Goal: Task Accomplishment & Management: Use online tool/utility

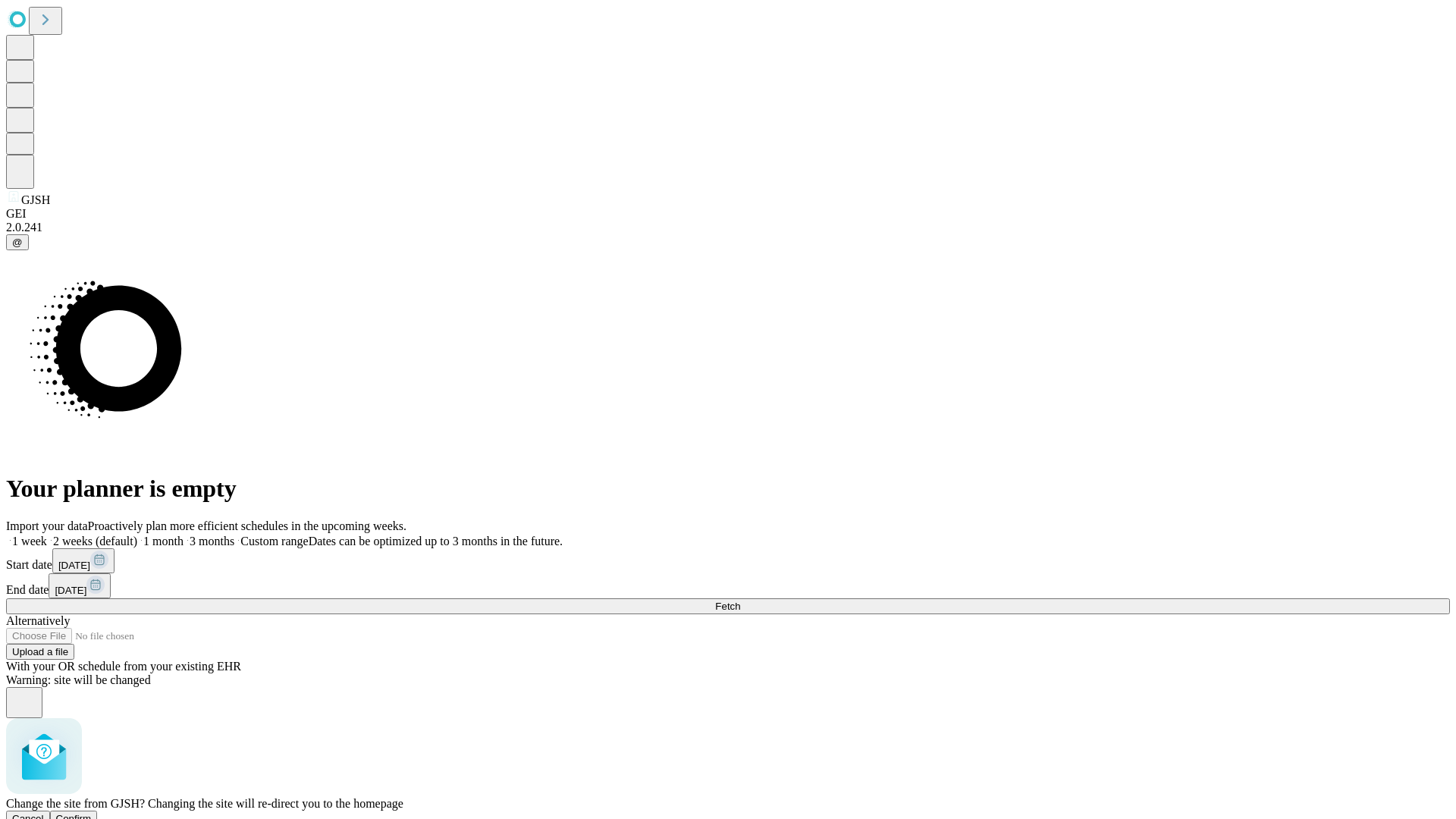
click at [92, 813] on span "Confirm" at bounding box center [73, 819] width 36 height 12
click at [183, 535] on label "1 month" at bounding box center [160, 541] width 46 height 13
click at [740, 601] on span "Fetch" at bounding box center [727, 607] width 25 height 12
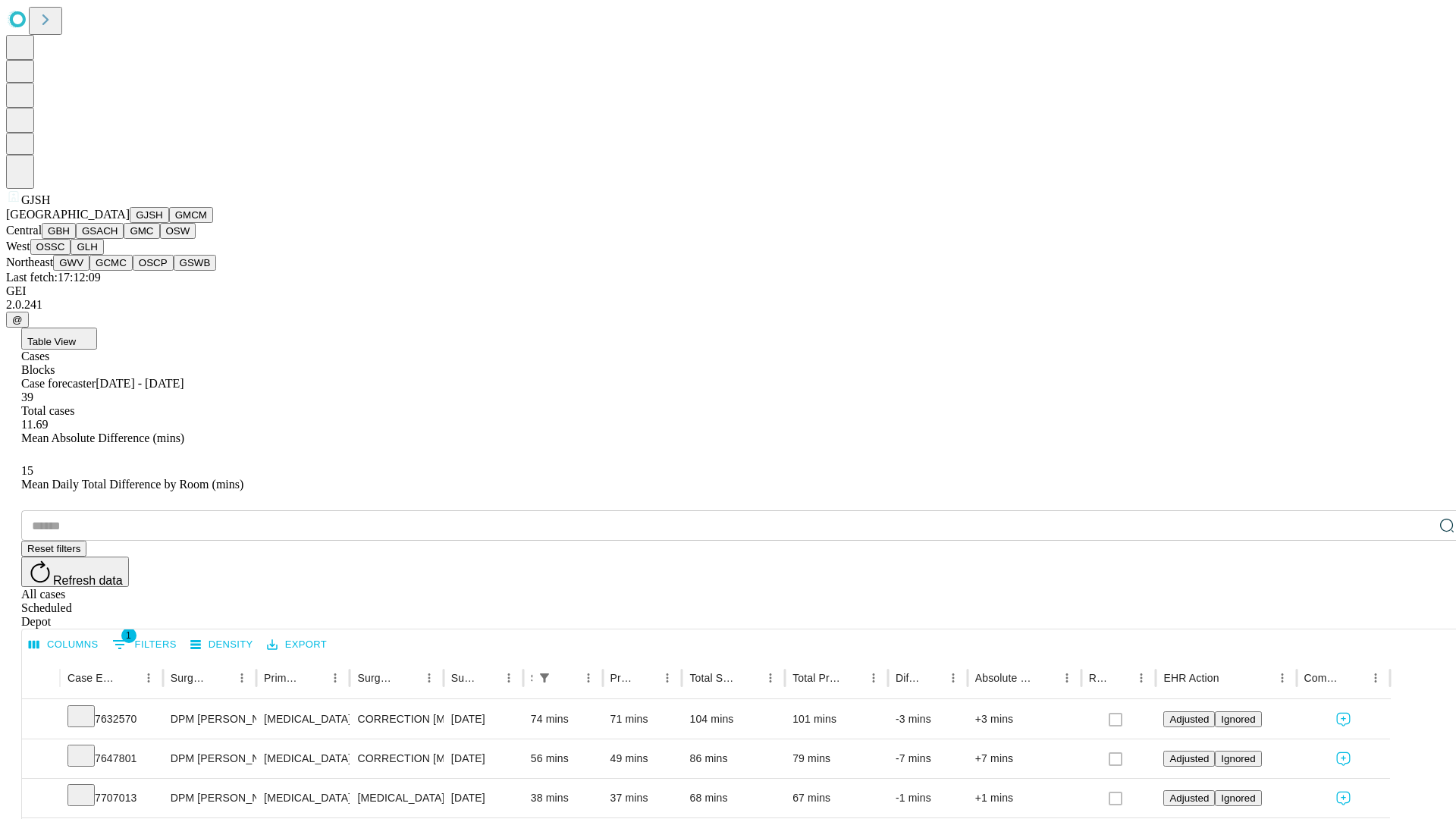
click at [169, 223] on button "GMCM" at bounding box center [191, 214] width 44 height 15
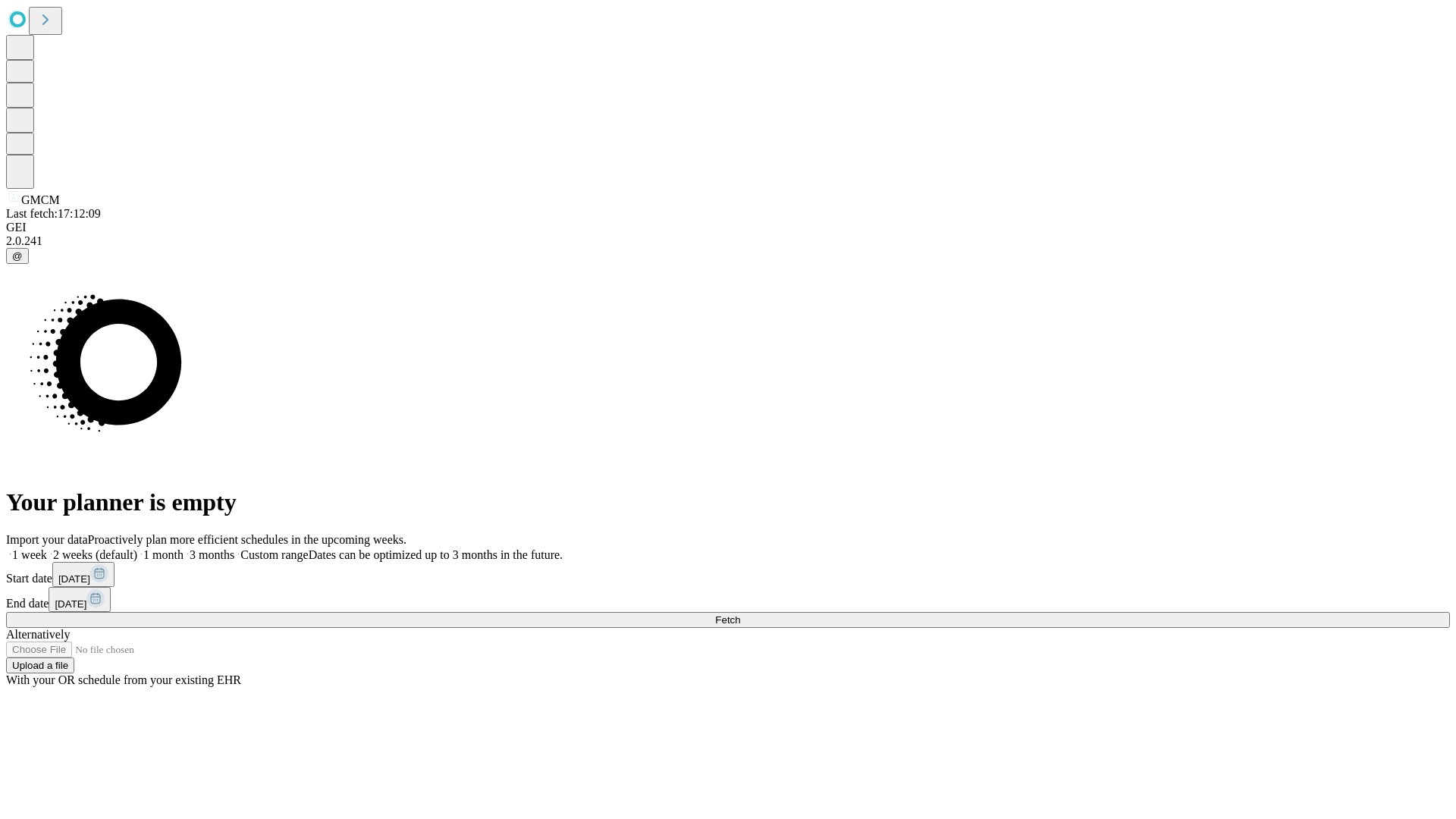
click at [183, 549] on label "1 month" at bounding box center [160, 554] width 46 height 13
click at [740, 614] on span "Fetch" at bounding box center [727, 620] width 25 height 12
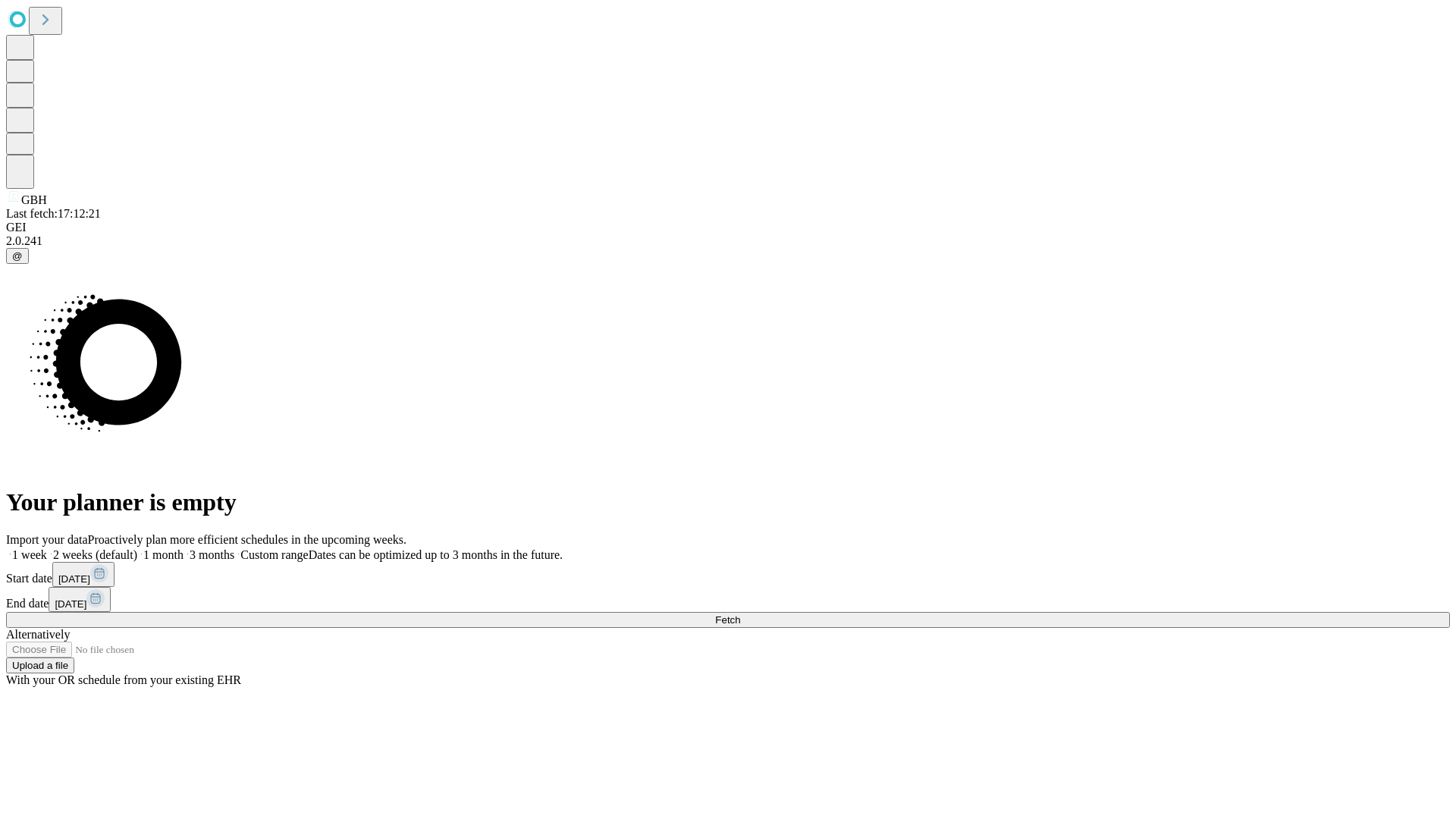
click at [183, 549] on label "1 month" at bounding box center [160, 554] width 46 height 13
click at [740, 614] on span "Fetch" at bounding box center [727, 620] width 25 height 12
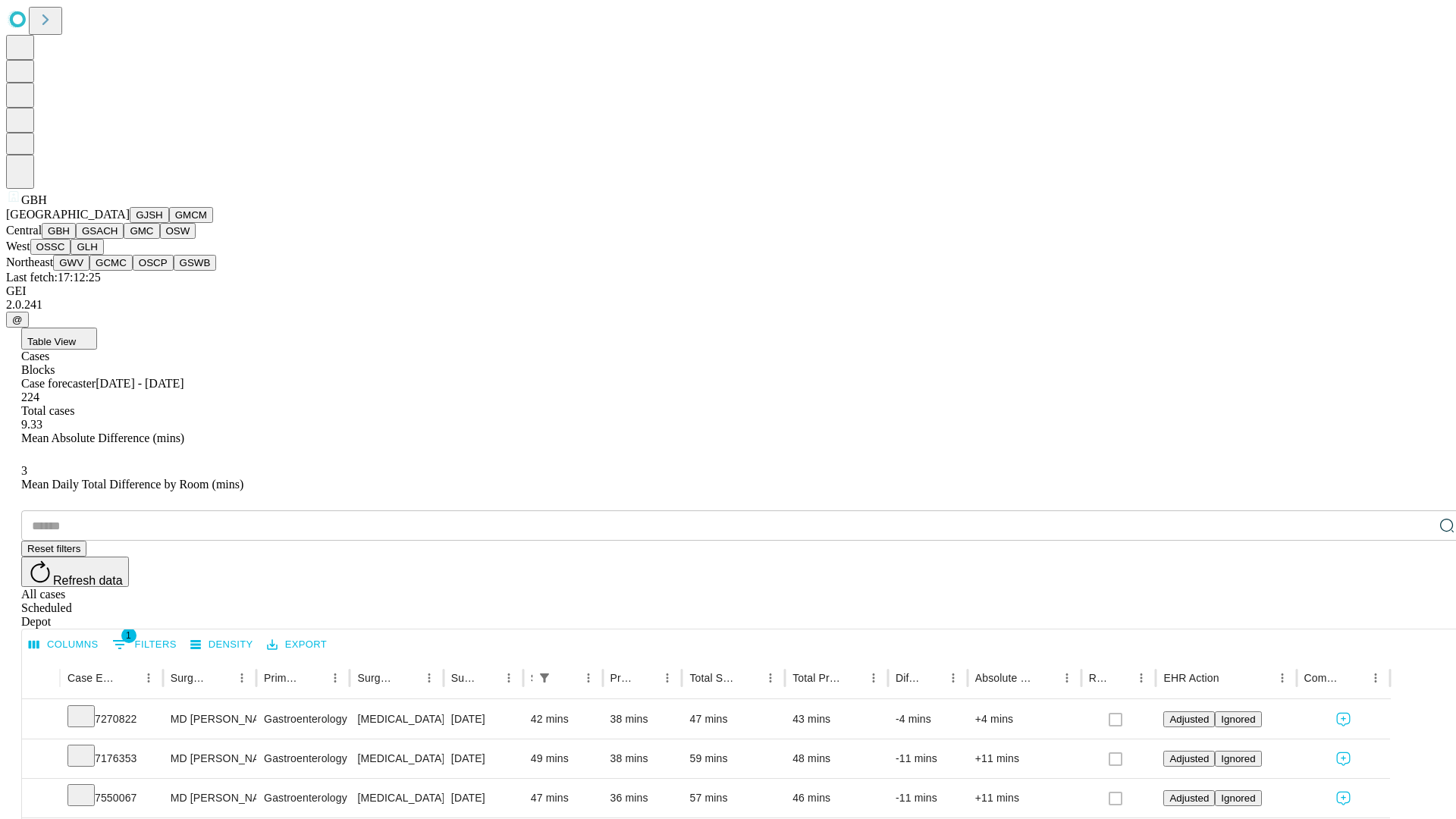
click at [118, 239] on button "GSACH" at bounding box center [99, 231] width 47 height 15
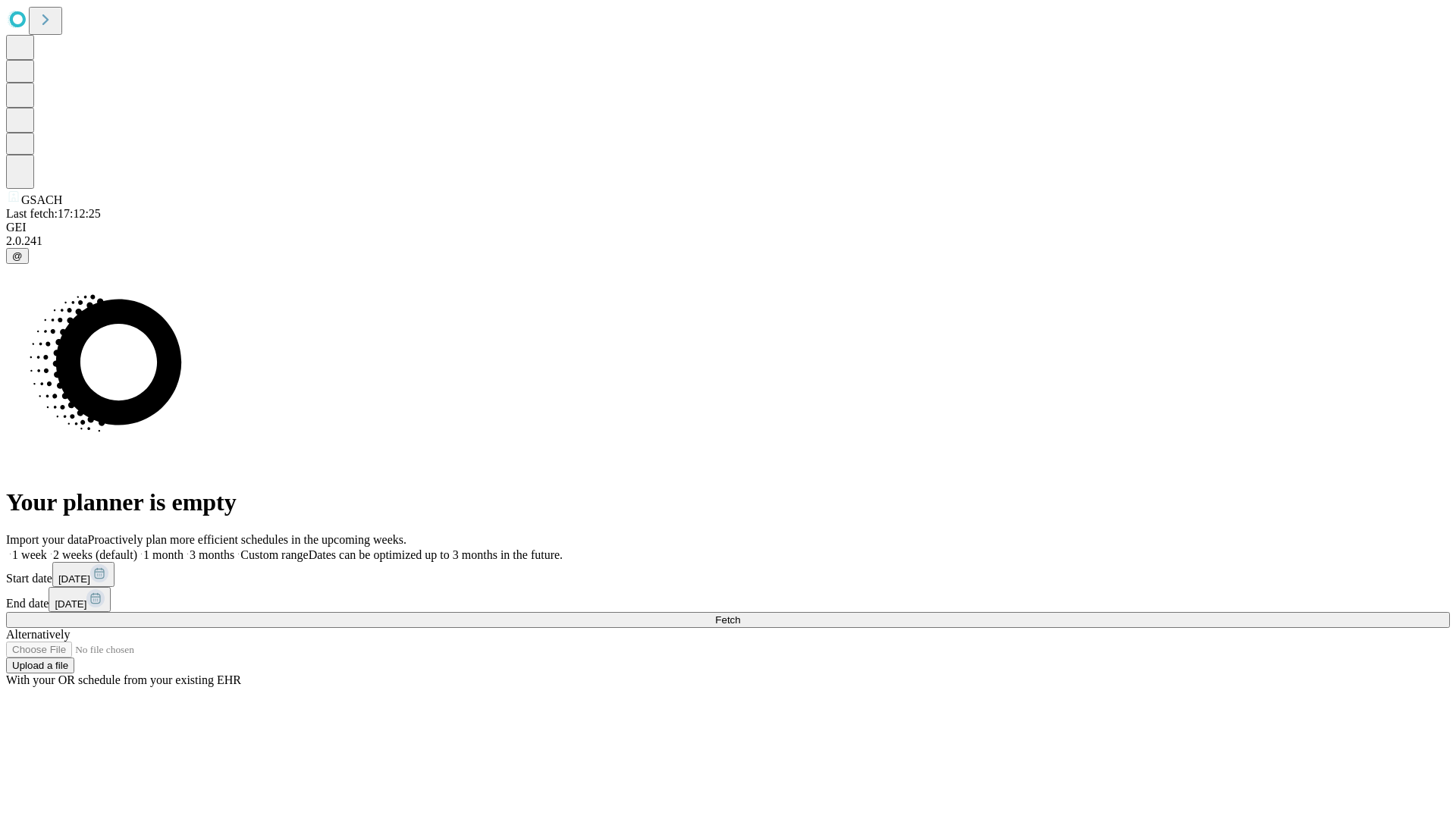
click at [183, 549] on label "1 month" at bounding box center [160, 554] width 46 height 13
click at [740, 614] on span "Fetch" at bounding box center [727, 620] width 25 height 12
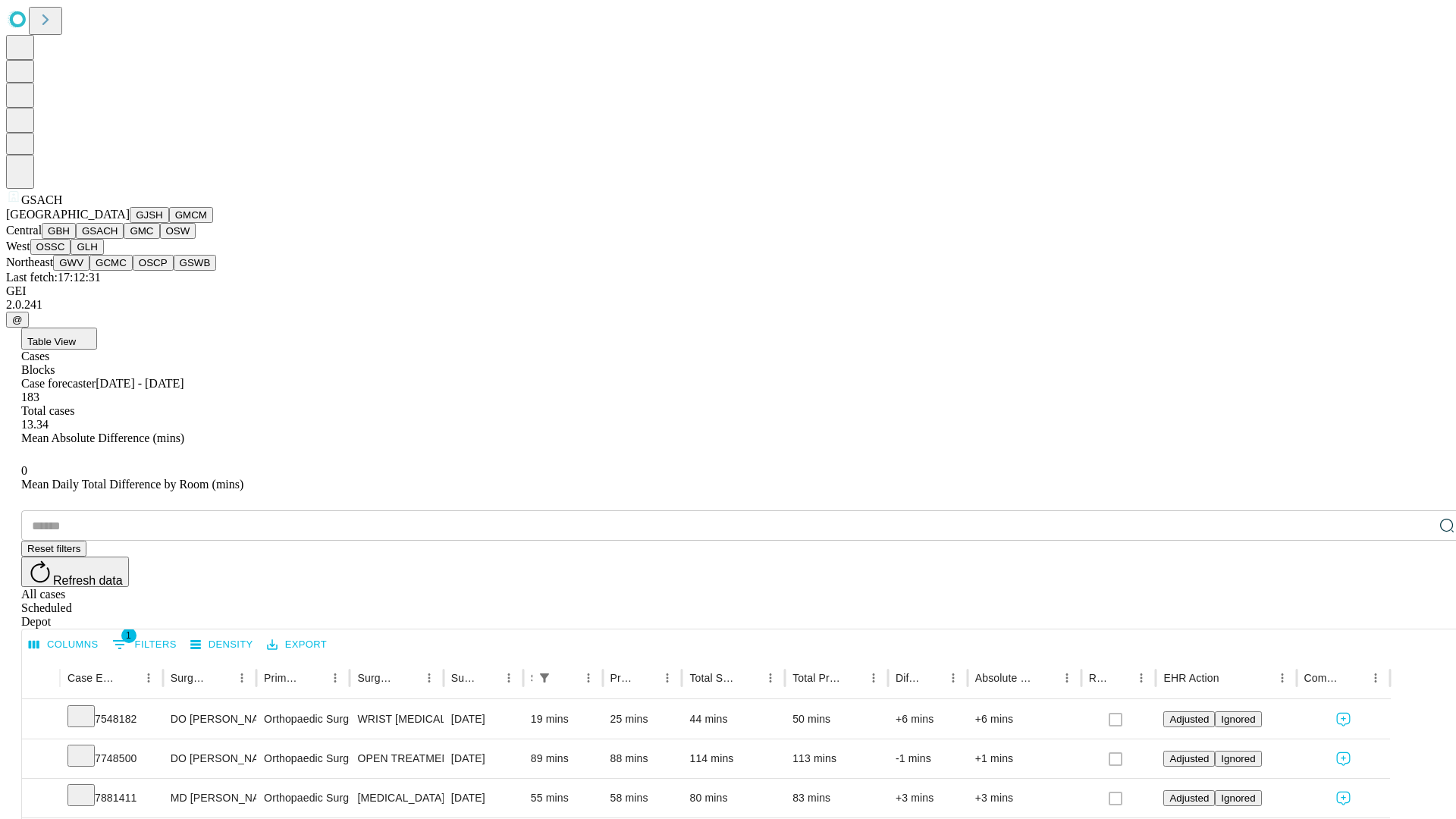
click at [124, 239] on button "GMC" at bounding box center [141, 231] width 36 height 15
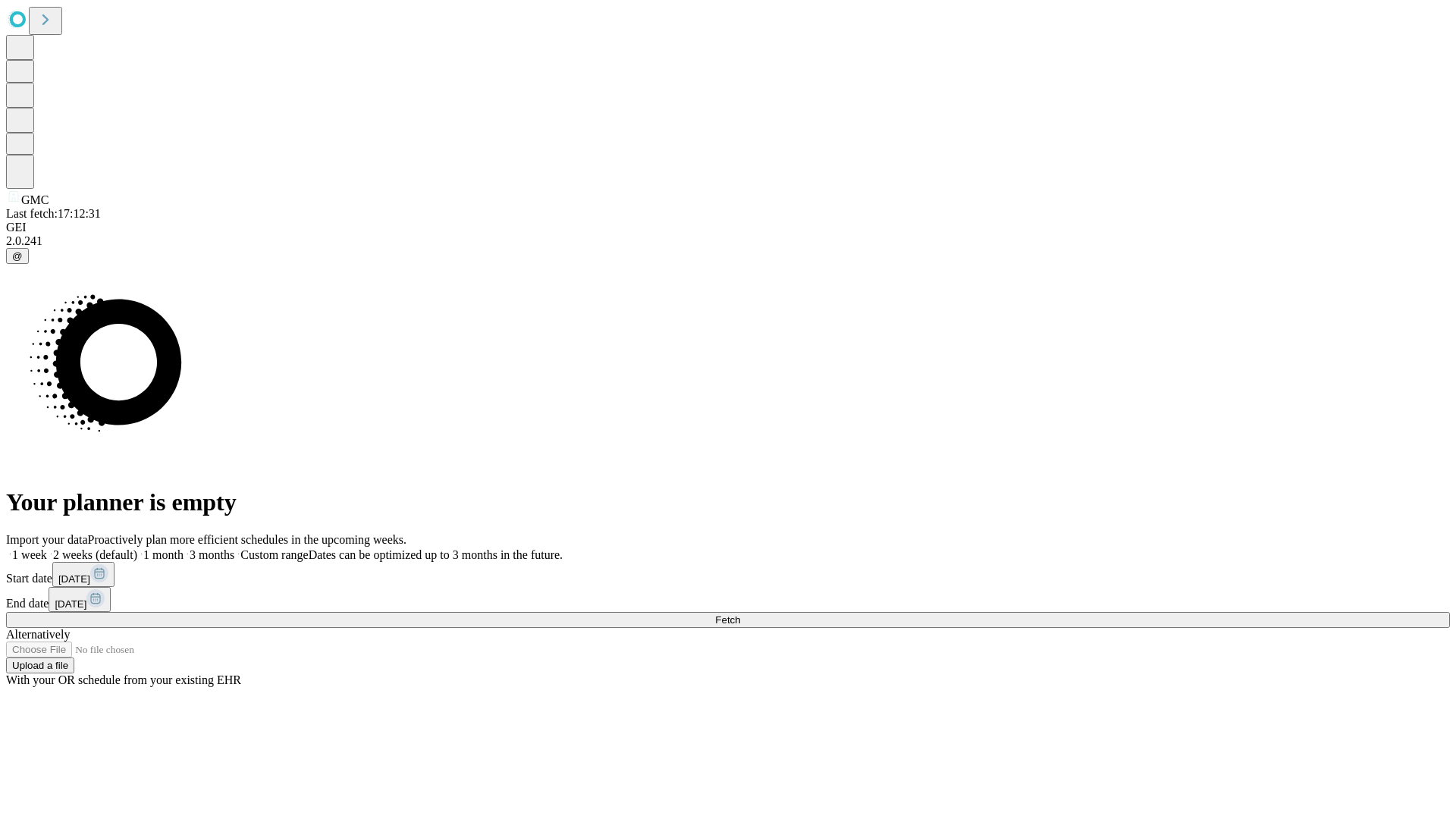
click at [183, 549] on label "1 month" at bounding box center [160, 554] width 46 height 13
click at [740, 614] on span "Fetch" at bounding box center [727, 620] width 25 height 12
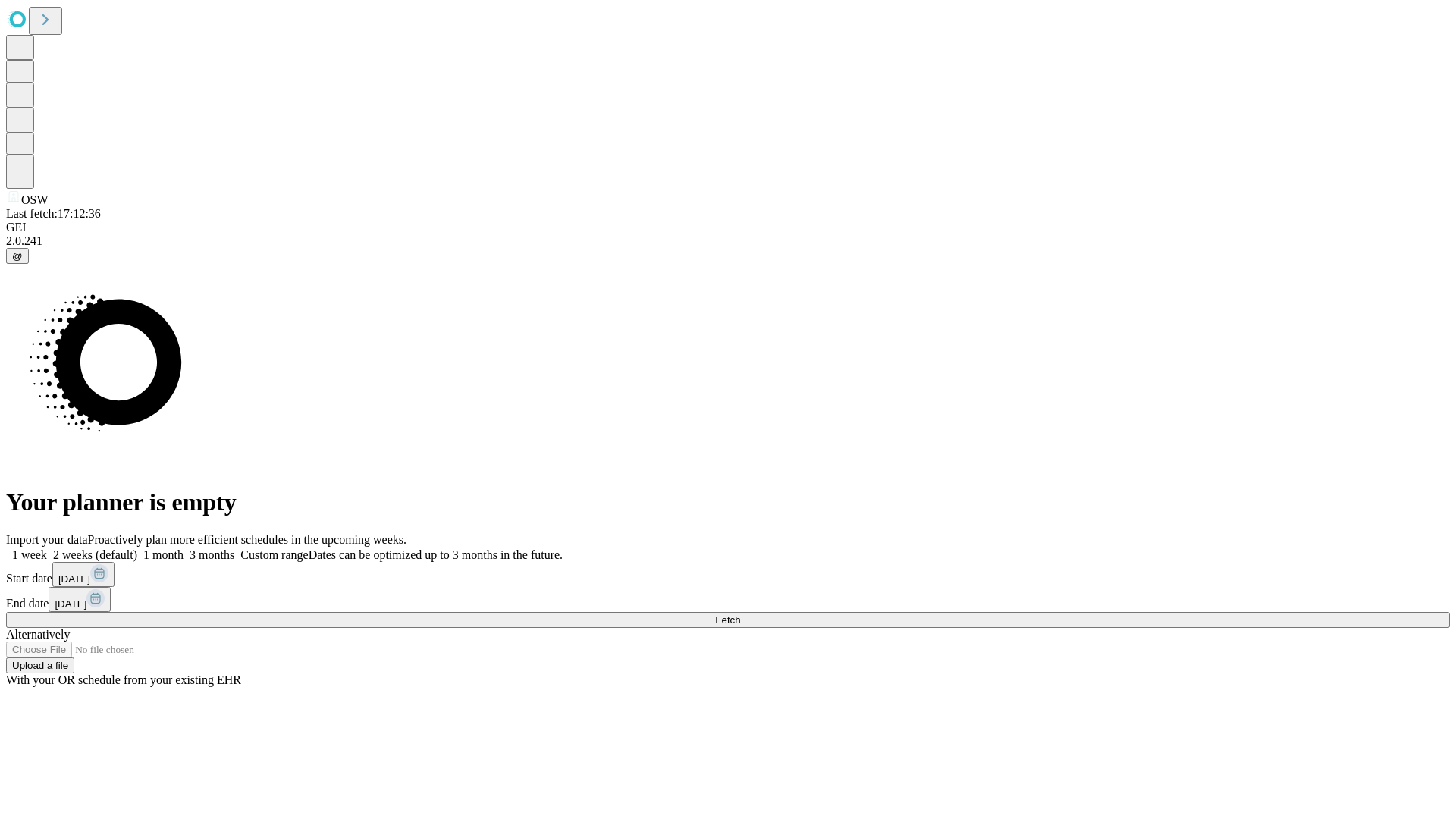
click at [183, 549] on label "1 month" at bounding box center [160, 554] width 46 height 13
click at [740, 614] on span "Fetch" at bounding box center [727, 620] width 25 height 12
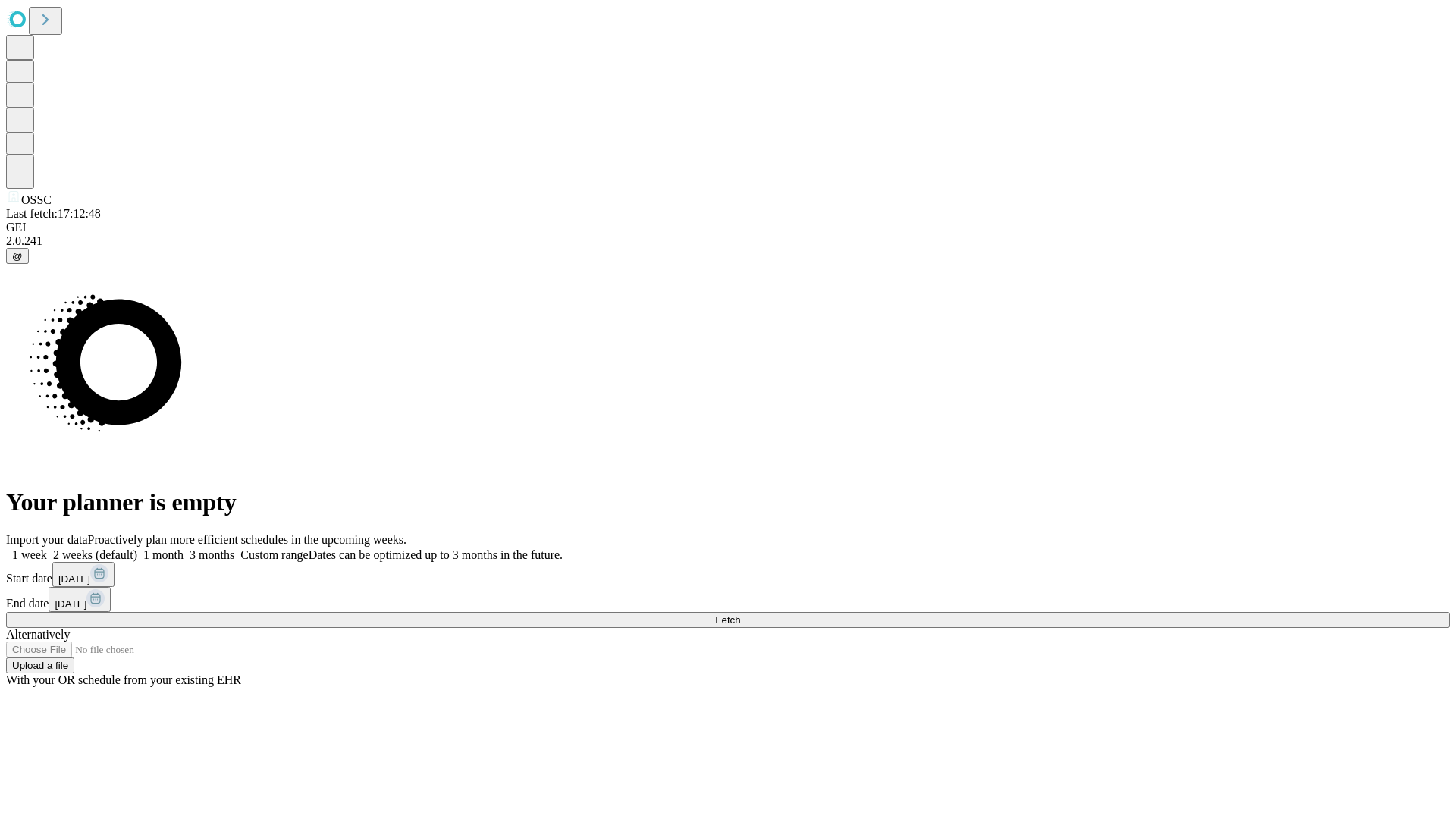
click at [183, 549] on label "1 month" at bounding box center [160, 554] width 46 height 13
click at [740, 614] on span "Fetch" at bounding box center [727, 620] width 25 height 12
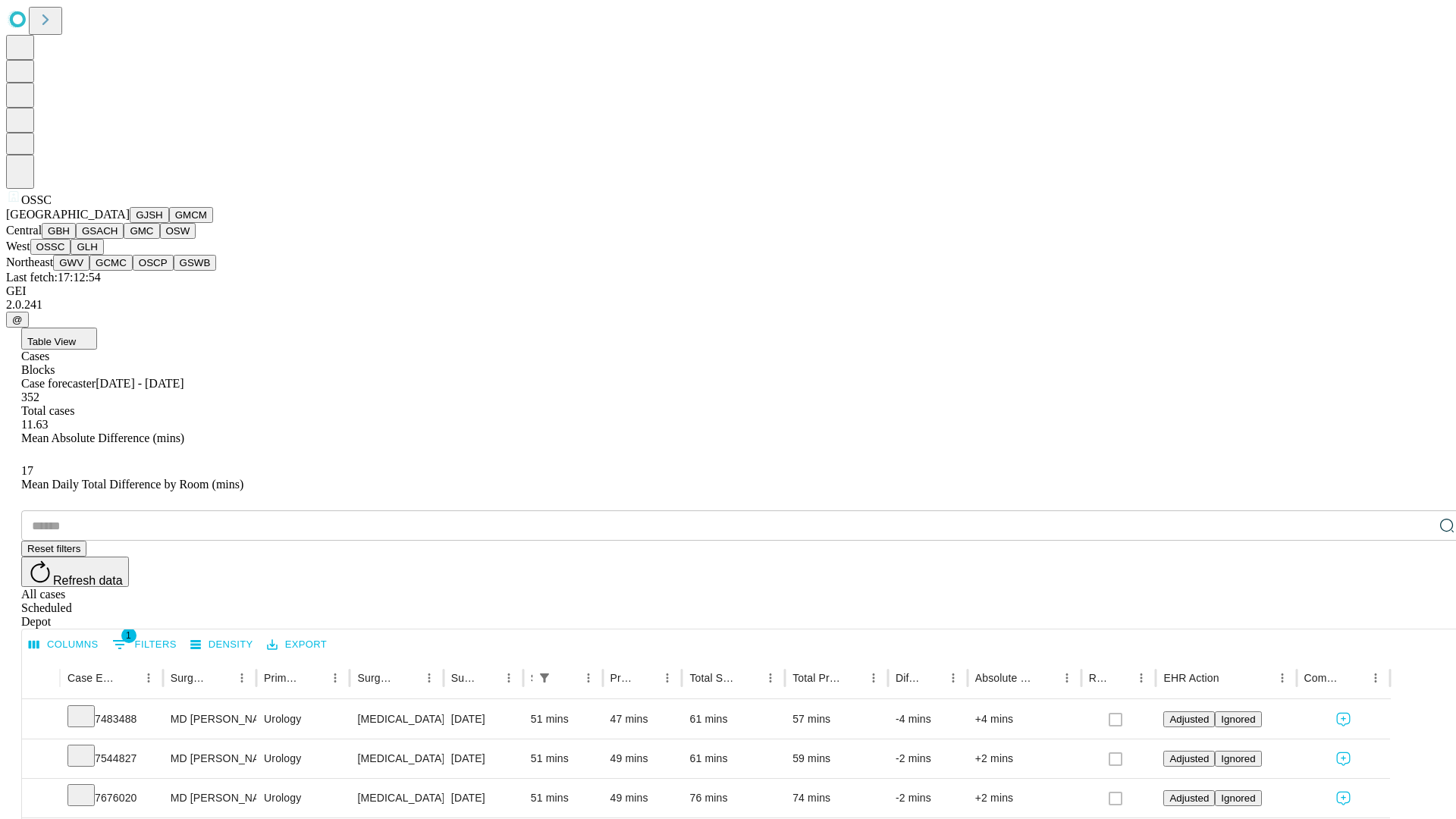
click at [103, 255] on button "GLH" at bounding box center [87, 246] width 33 height 15
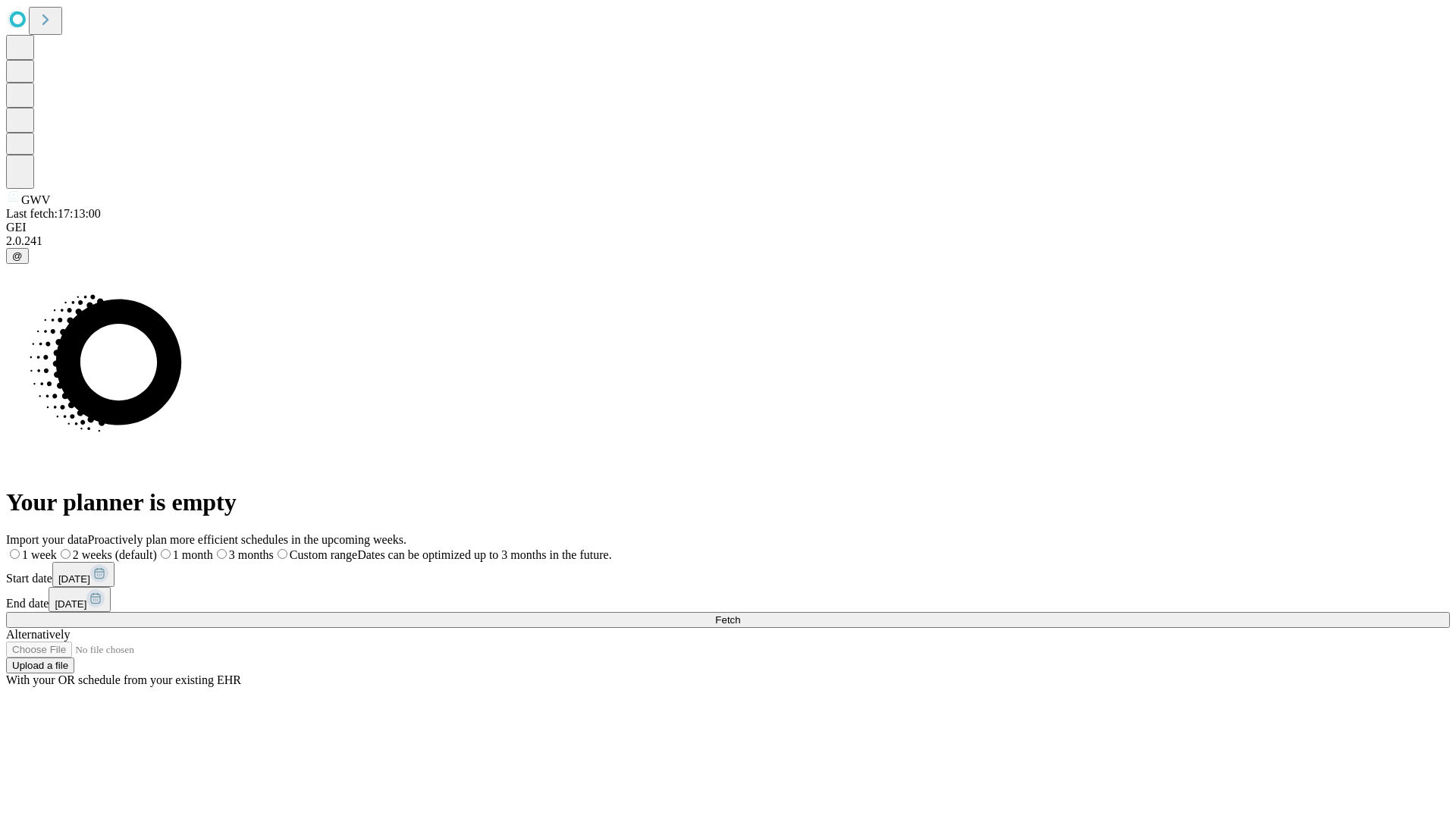
click at [740, 614] on span "Fetch" at bounding box center [727, 620] width 25 height 12
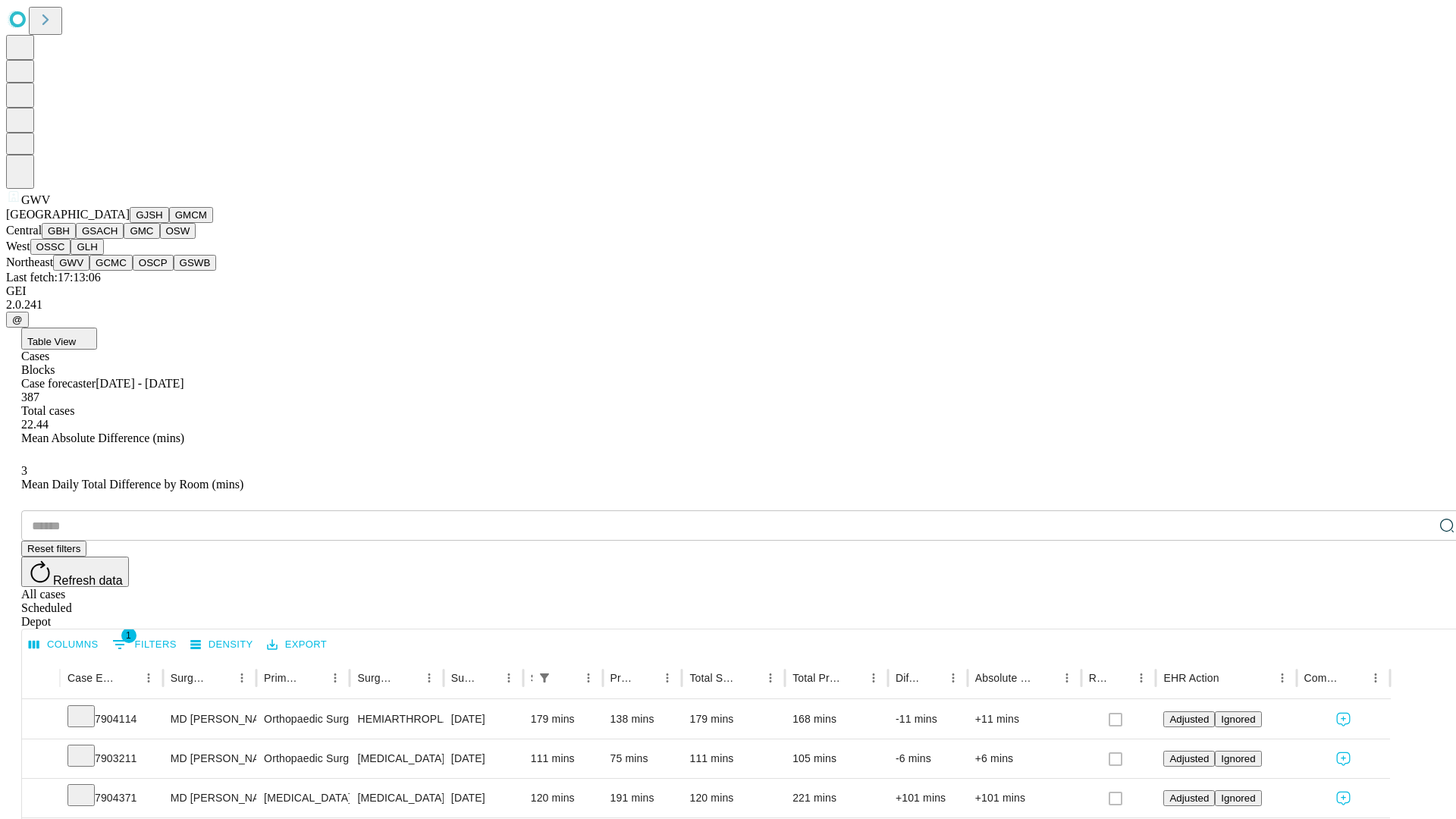
click at [118, 270] on button "GCMC" at bounding box center [111, 263] width 43 height 15
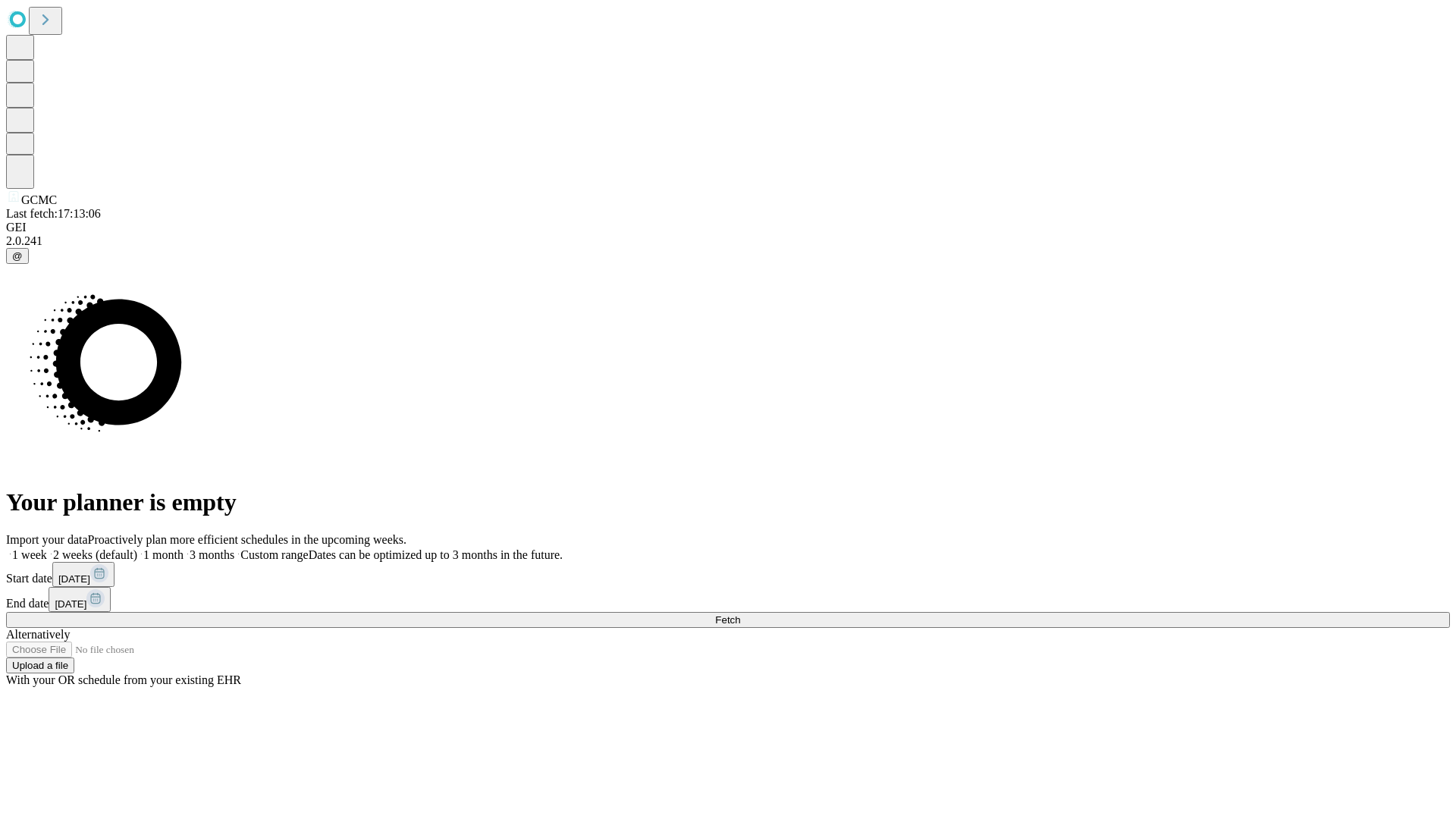
click at [183, 549] on label "1 month" at bounding box center [160, 554] width 46 height 13
click at [740, 614] on span "Fetch" at bounding box center [727, 620] width 25 height 12
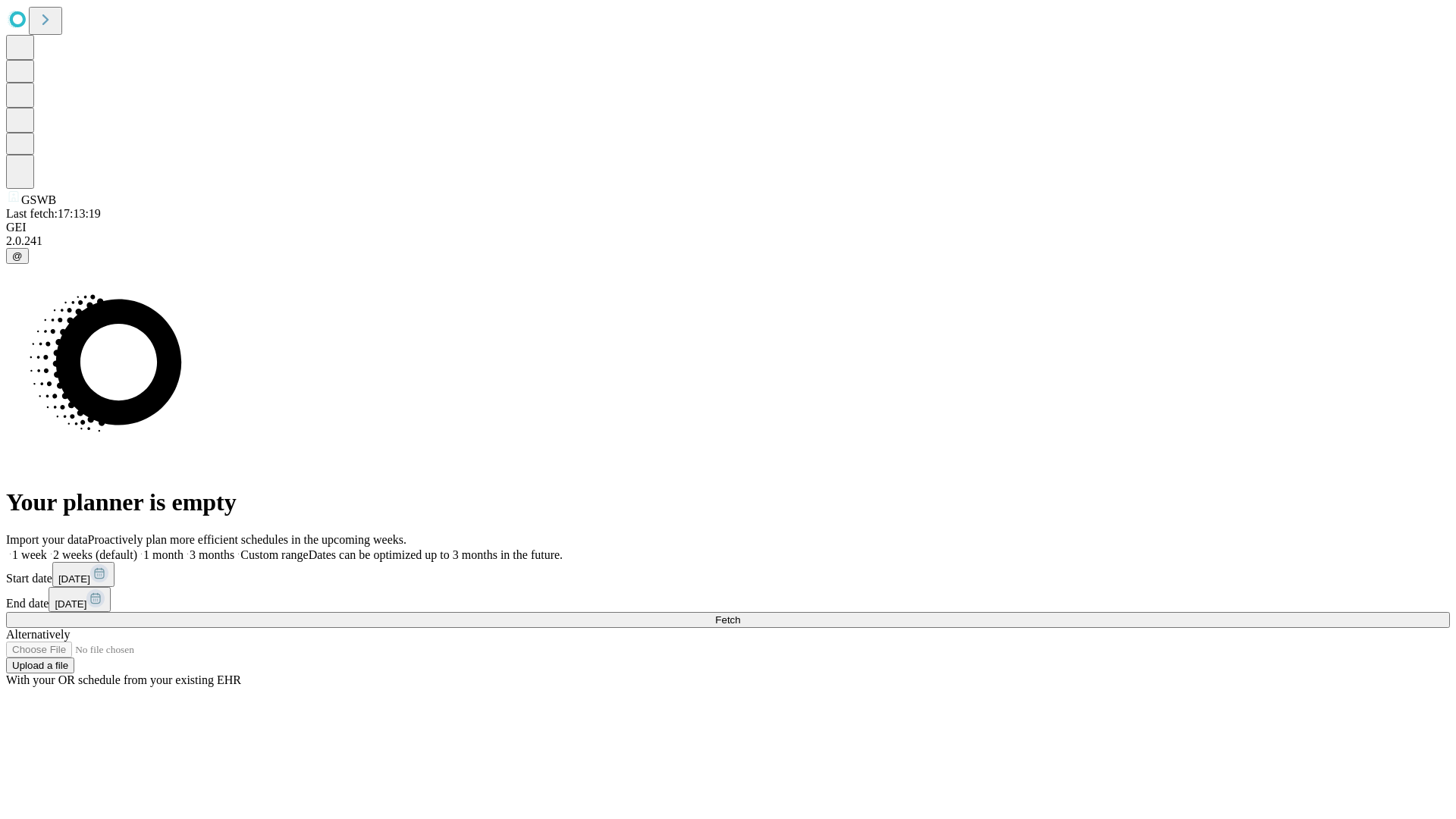
click at [183, 549] on label "1 month" at bounding box center [160, 554] width 46 height 13
click at [740, 614] on span "Fetch" at bounding box center [727, 620] width 25 height 12
